Goal: Use online tool/utility: Utilize a website feature to perform a specific function

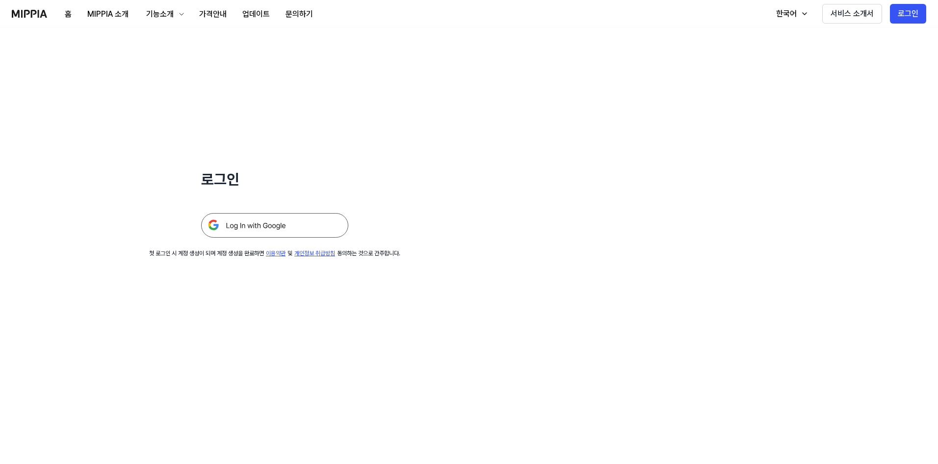
click at [282, 223] on img at bounding box center [274, 225] width 147 height 25
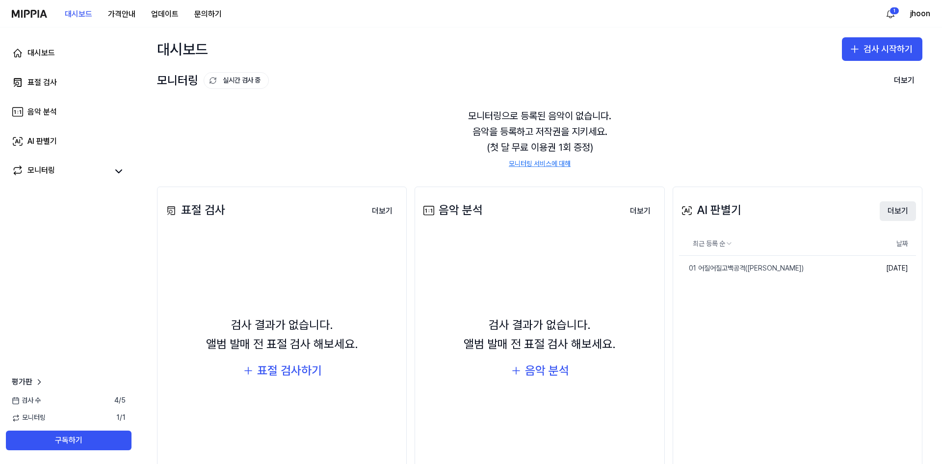
click at [894, 213] on button "더보기" at bounding box center [898, 211] width 36 height 20
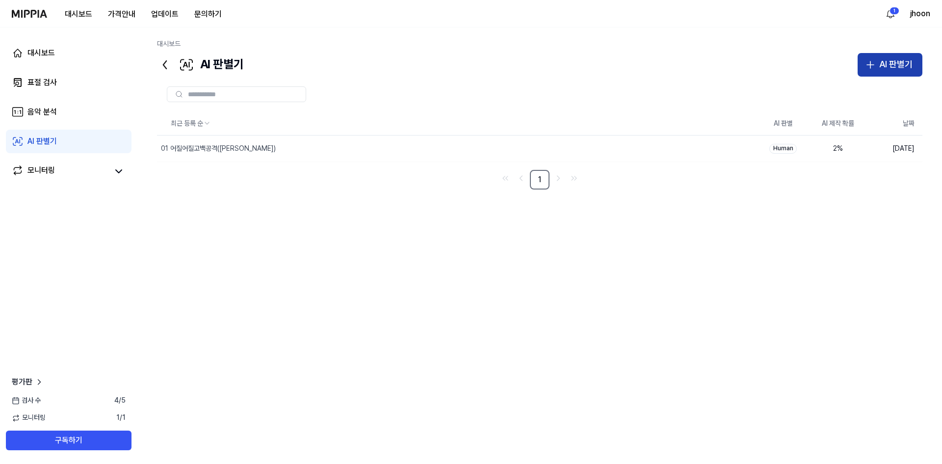
click at [881, 65] on div "AI 판별기" at bounding box center [895, 64] width 33 height 14
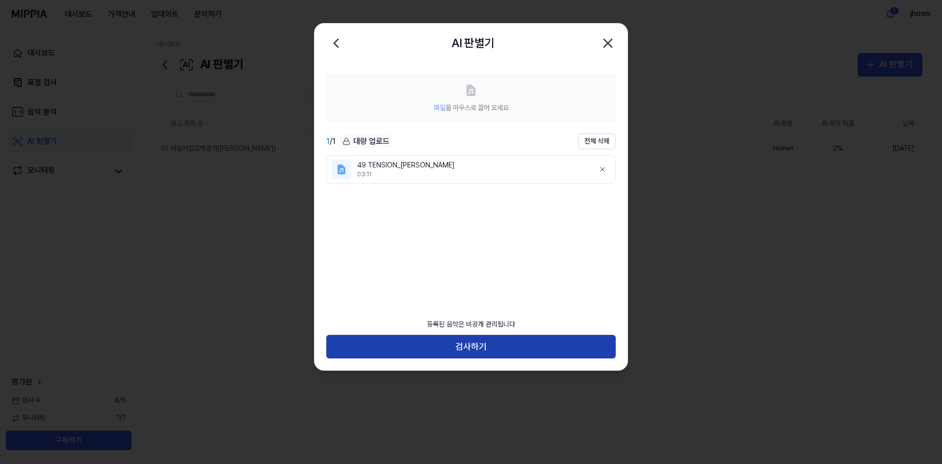
click at [477, 343] on button "검사하기" at bounding box center [470, 347] width 289 height 24
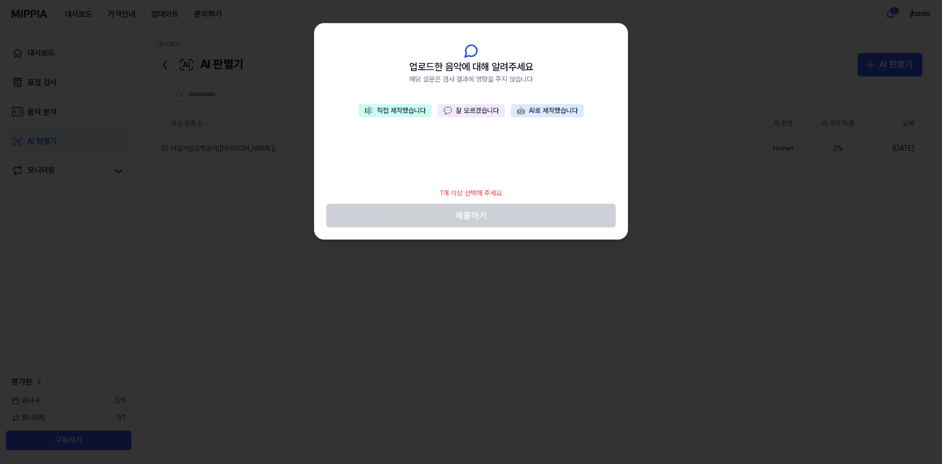
click at [485, 116] on button "💬 잘 모르겠습니다" at bounding box center [471, 111] width 67 height 14
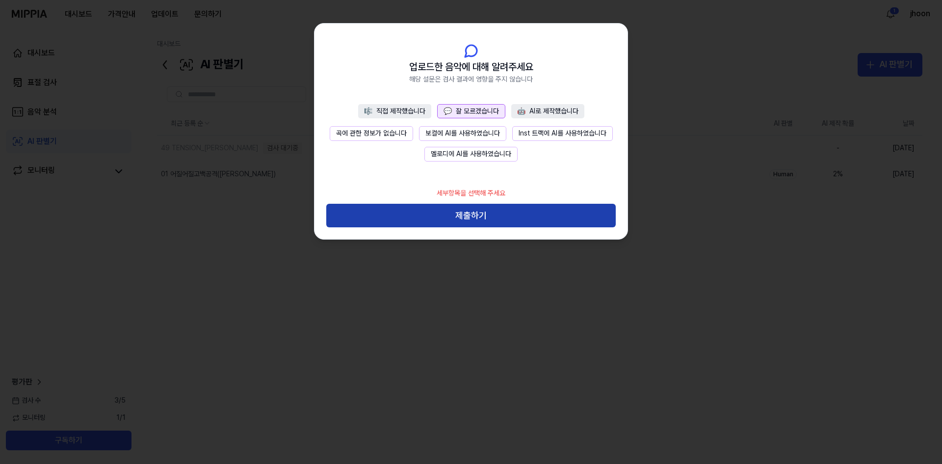
click at [481, 219] on button "제출하기" at bounding box center [470, 216] width 289 height 24
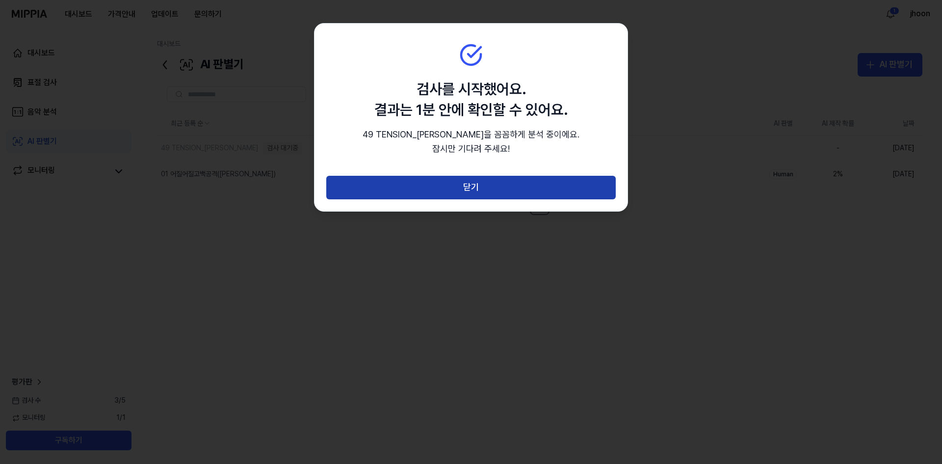
click at [501, 185] on button "닫기" at bounding box center [470, 188] width 289 height 24
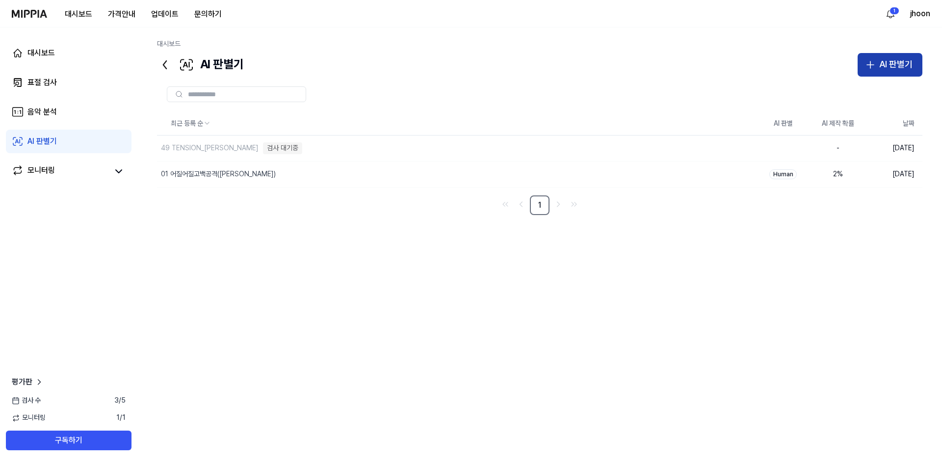
click at [877, 64] on button "AI 판별기" at bounding box center [889, 65] width 65 height 24
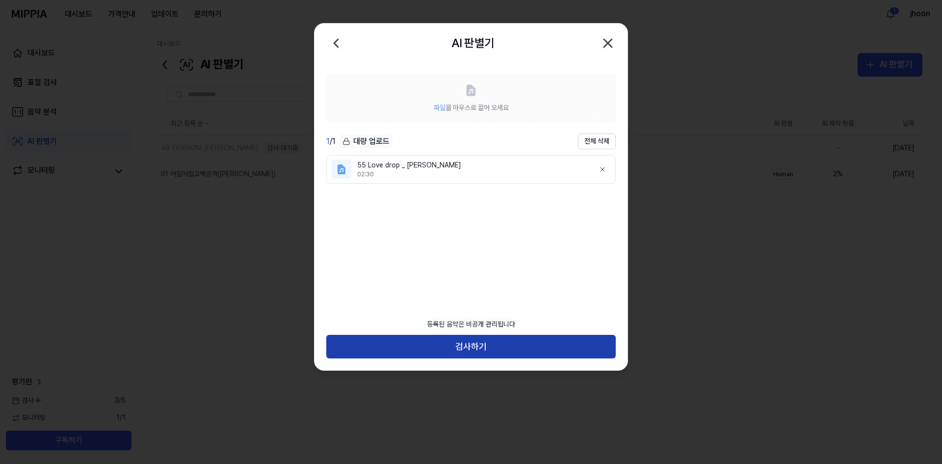
click at [491, 346] on button "검사하기" at bounding box center [470, 347] width 289 height 24
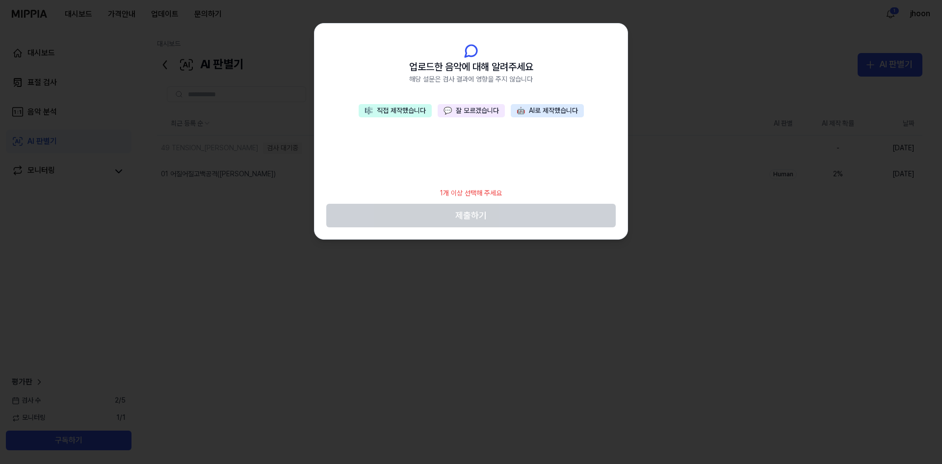
click at [489, 106] on button "💬 잘 모르겠습니다" at bounding box center [471, 111] width 67 height 14
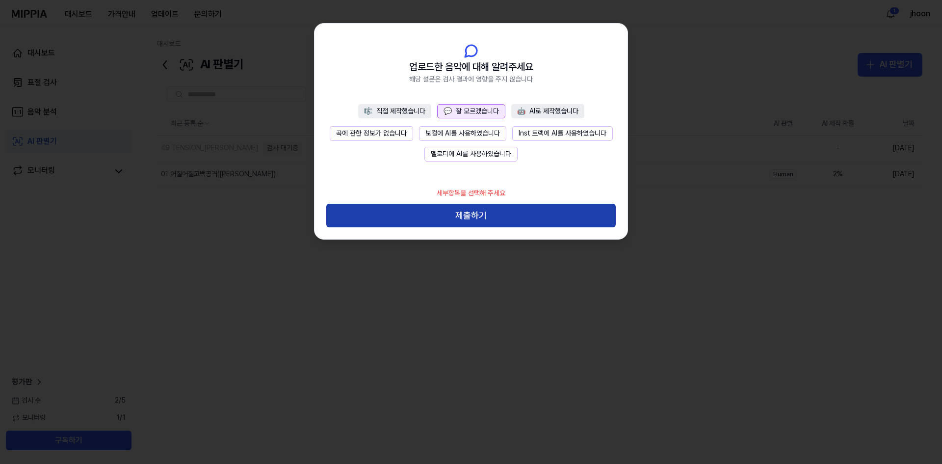
click at [501, 215] on button "제출하기" at bounding box center [470, 216] width 289 height 24
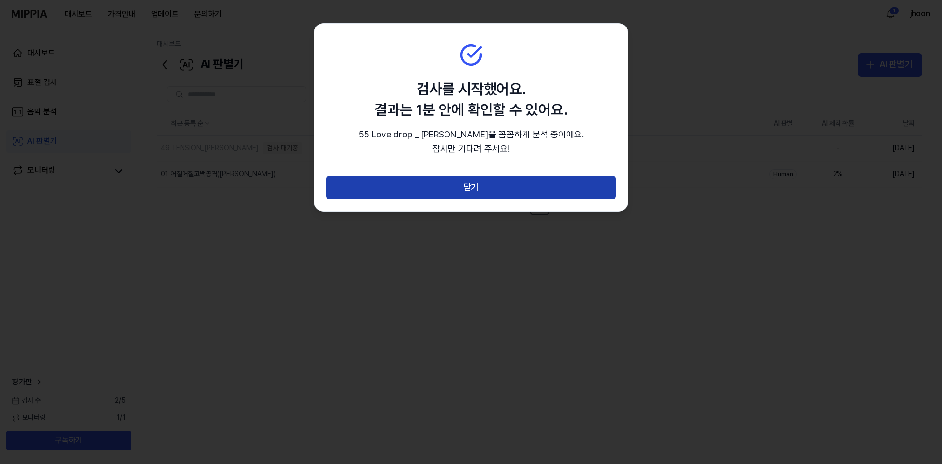
click at [533, 189] on button "닫기" at bounding box center [470, 188] width 289 height 24
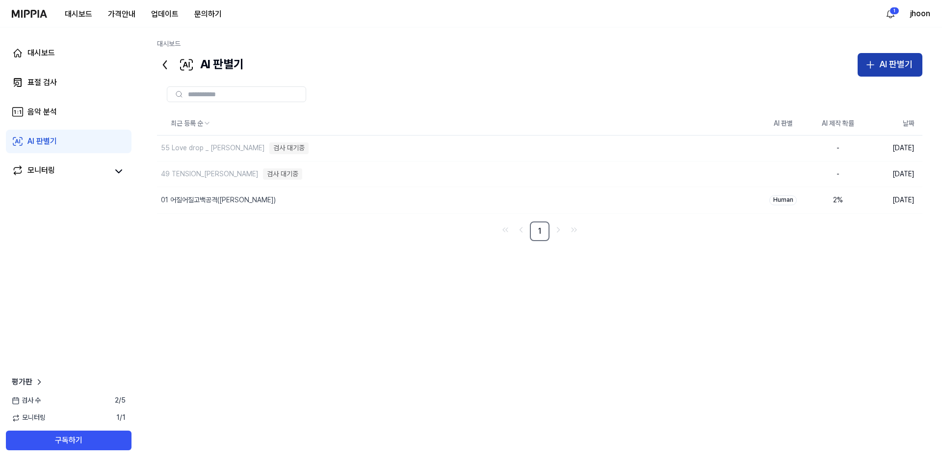
click at [888, 68] on div "AI 판별기" at bounding box center [895, 64] width 33 height 14
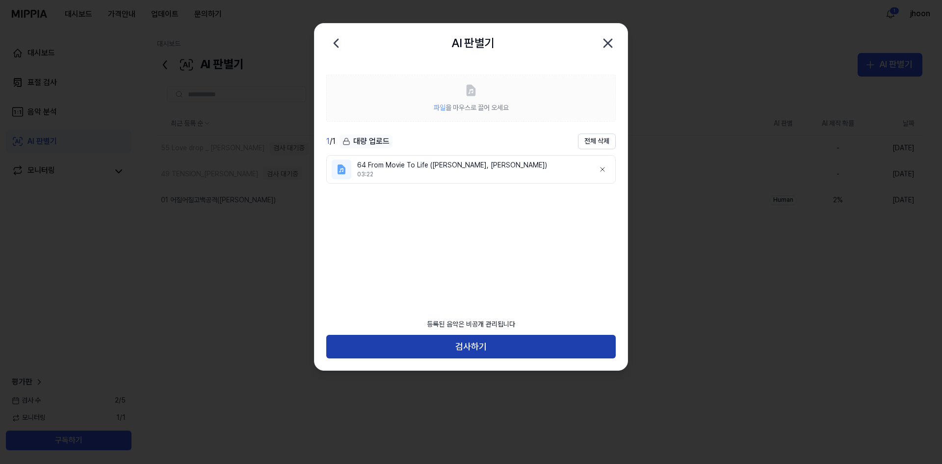
click at [484, 344] on button "검사하기" at bounding box center [470, 347] width 289 height 24
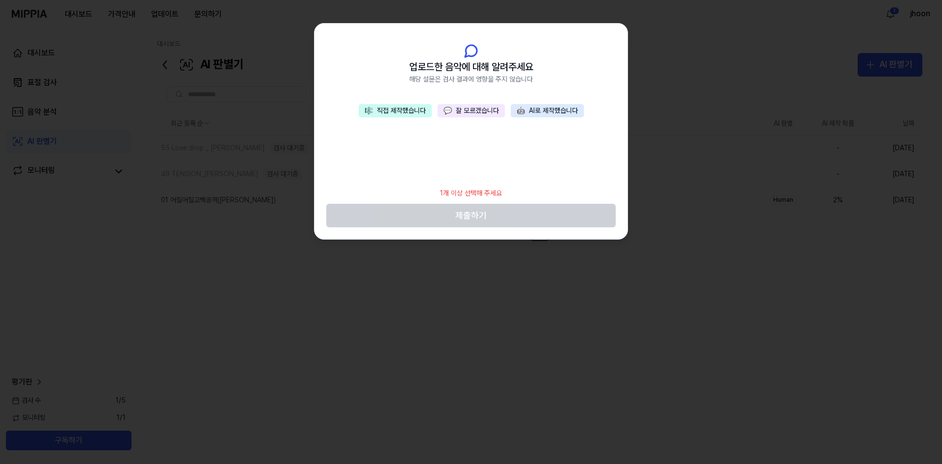
click at [494, 112] on button "💬 잘 모르겠습니다" at bounding box center [471, 111] width 67 height 14
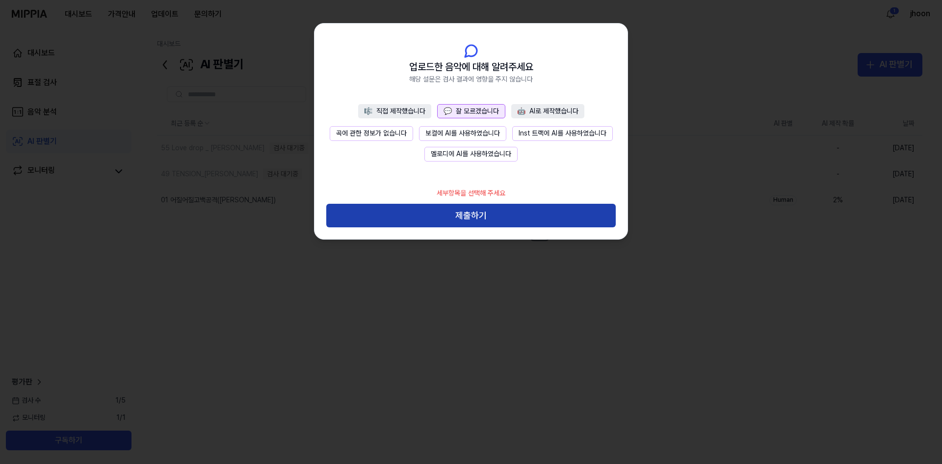
click at [502, 213] on button "제출하기" at bounding box center [470, 216] width 289 height 24
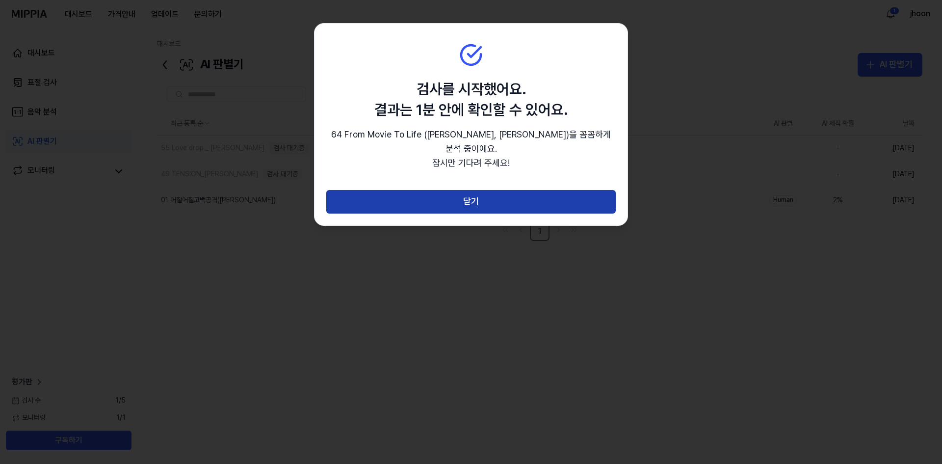
click at [524, 190] on button "닫기" at bounding box center [470, 202] width 289 height 24
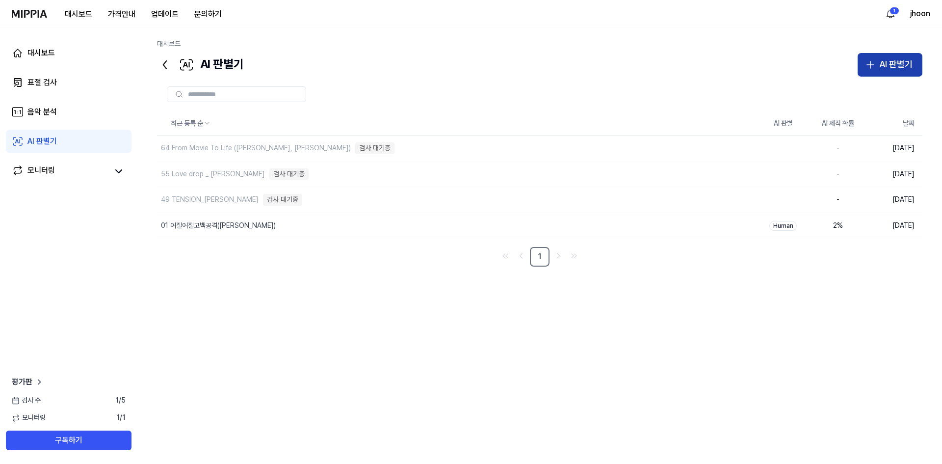
click at [873, 63] on icon "button" at bounding box center [870, 65] width 12 height 12
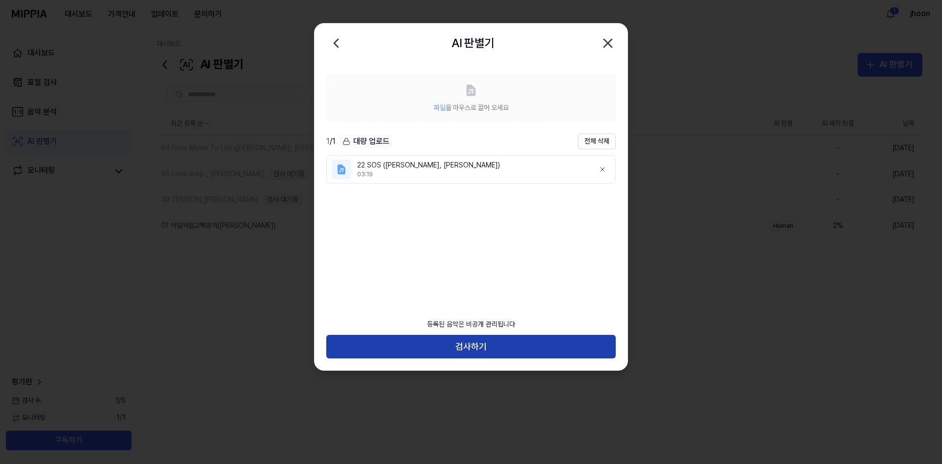
click at [487, 347] on button "검사하기" at bounding box center [470, 347] width 289 height 24
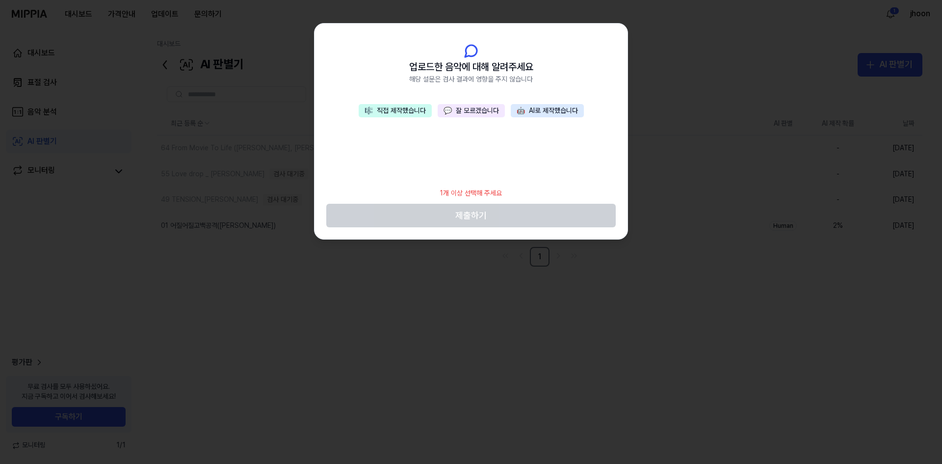
click at [492, 109] on button "💬 잘 모르겠습니다" at bounding box center [471, 111] width 67 height 14
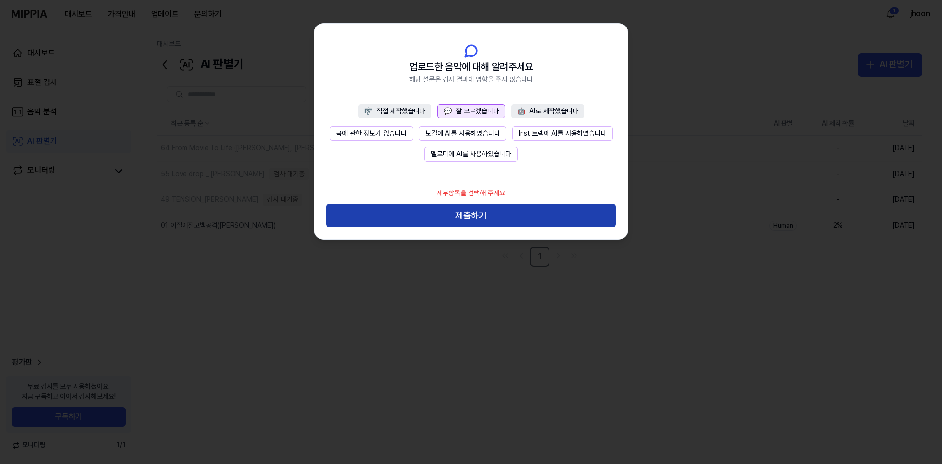
click at [497, 206] on button "제출하기" at bounding box center [470, 216] width 289 height 24
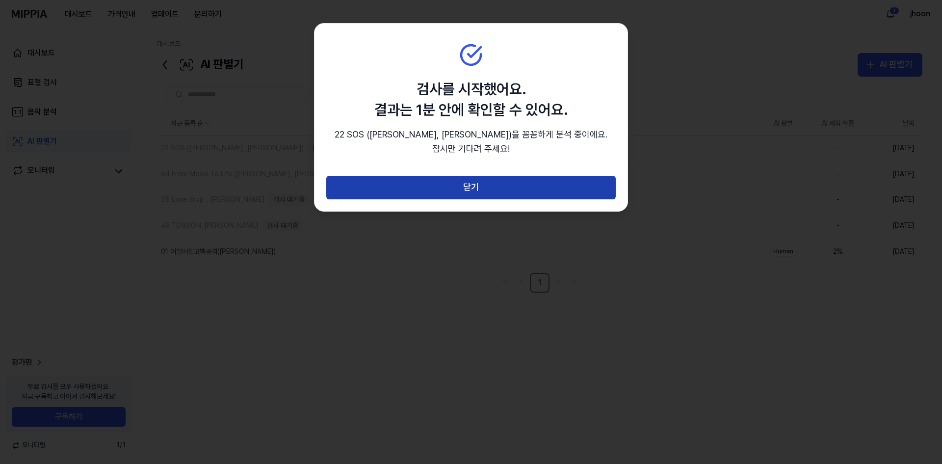
click at [523, 184] on button "닫기" at bounding box center [470, 188] width 289 height 24
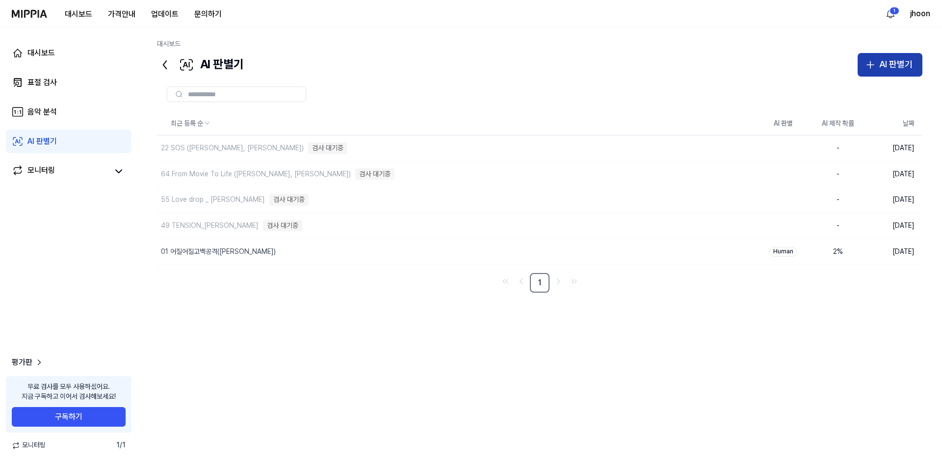
click at [902, 63] on div "AI 판별기" at bounding box center [895, 64] width 33 height 14
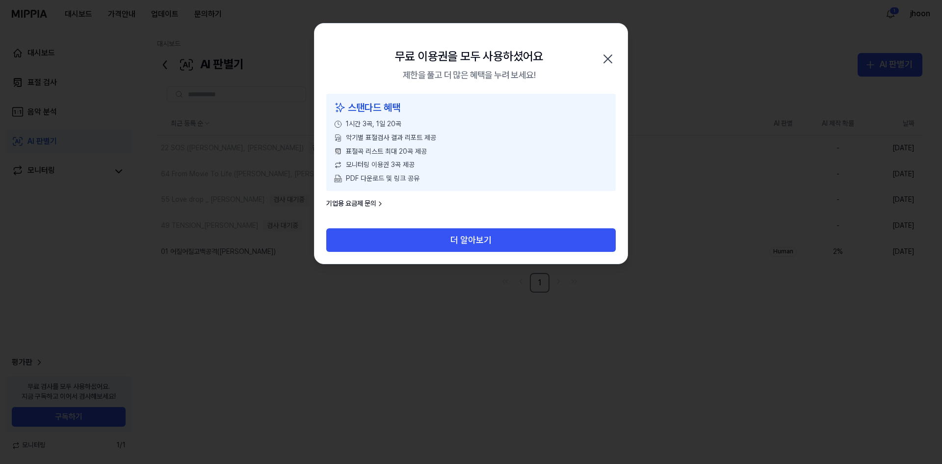
click at [606, 57] on icon "button" at bounding box center [608, 59] width 8 height 8
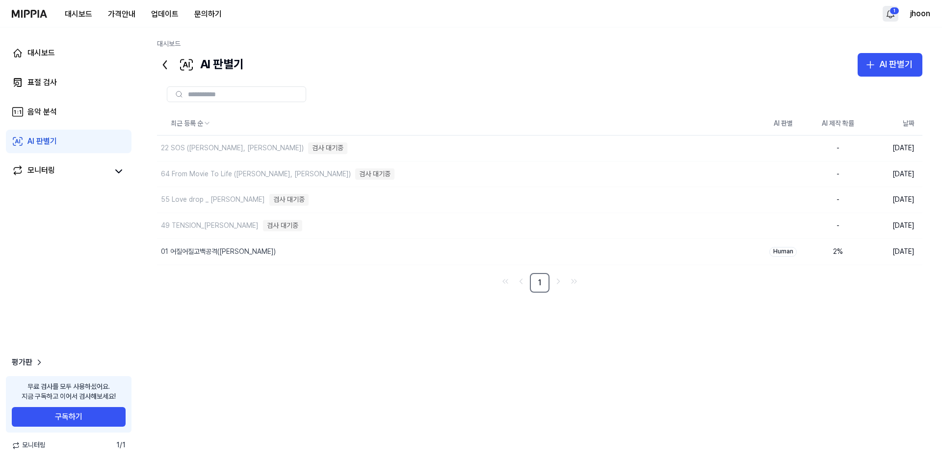
click at [894, 14] on html "대시보드 가격안내 업데이트 문의하기 1 jhoon 대시보드 표절 검사 음악 분석 AI 판별기 모니터링 평가판 무료 검사를 모두 사용하셨어요. …" at bounding box center [471, 232] width 942 height 464
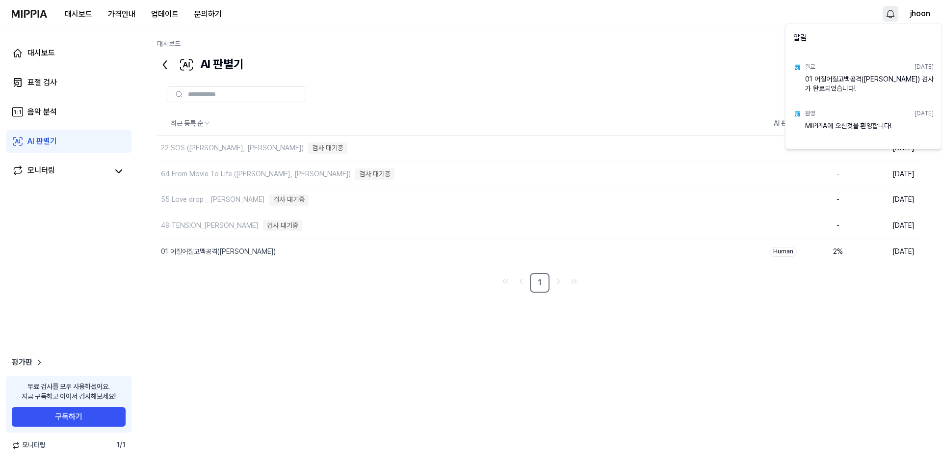
click at [767, 373] on html "대시보드 가격안내 업데이트 문의하기 jhoon 대시보드 표절 검사 음악 분석 AI 판별기 모니터링 평가판 무료 검사를 모두 사용하셨어요. 지금…" at bounding box center [471, 232] width 942 height 464
